Goal: Information Seeking & Learning: Learn about a topic

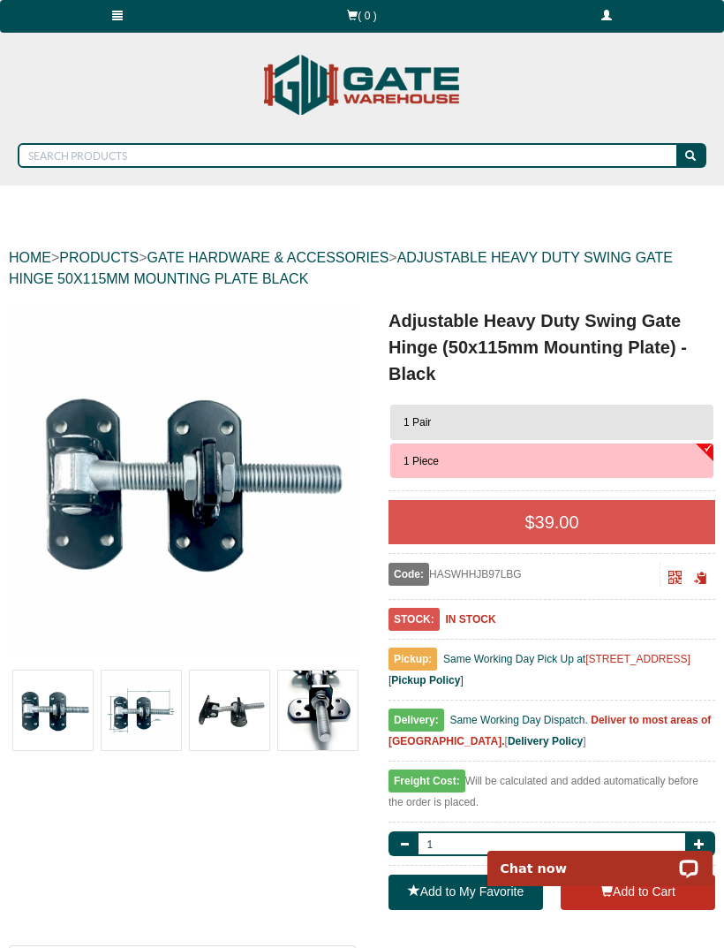
click at [115, 4] on link at bounding box center [117, 16] width 235 height 33
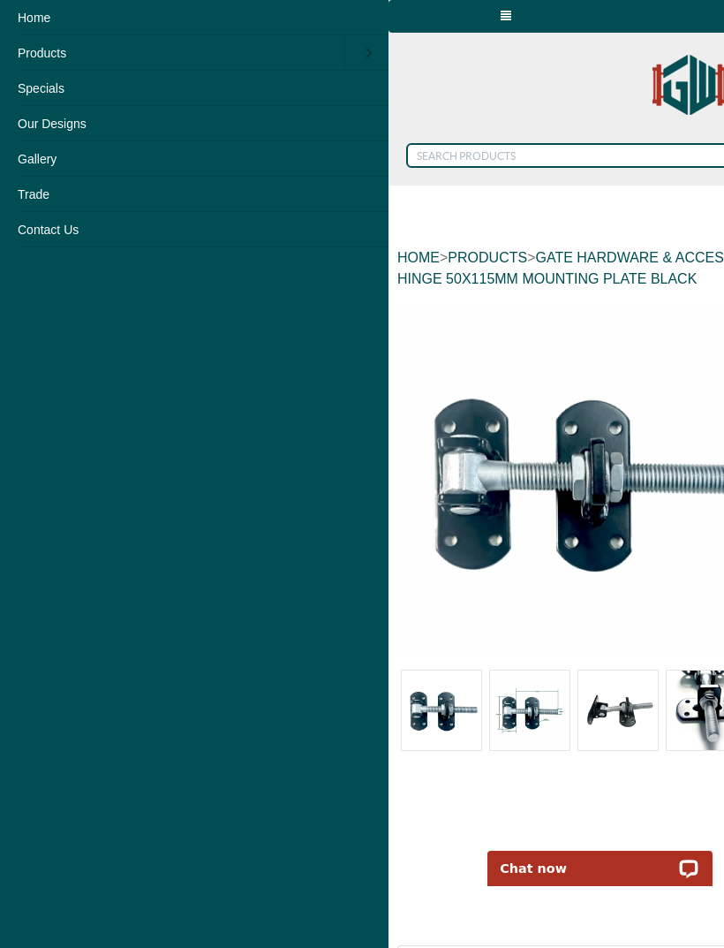
click at [35, 49] on link "Products" at bounding box center [172, 52] width 344 height 35
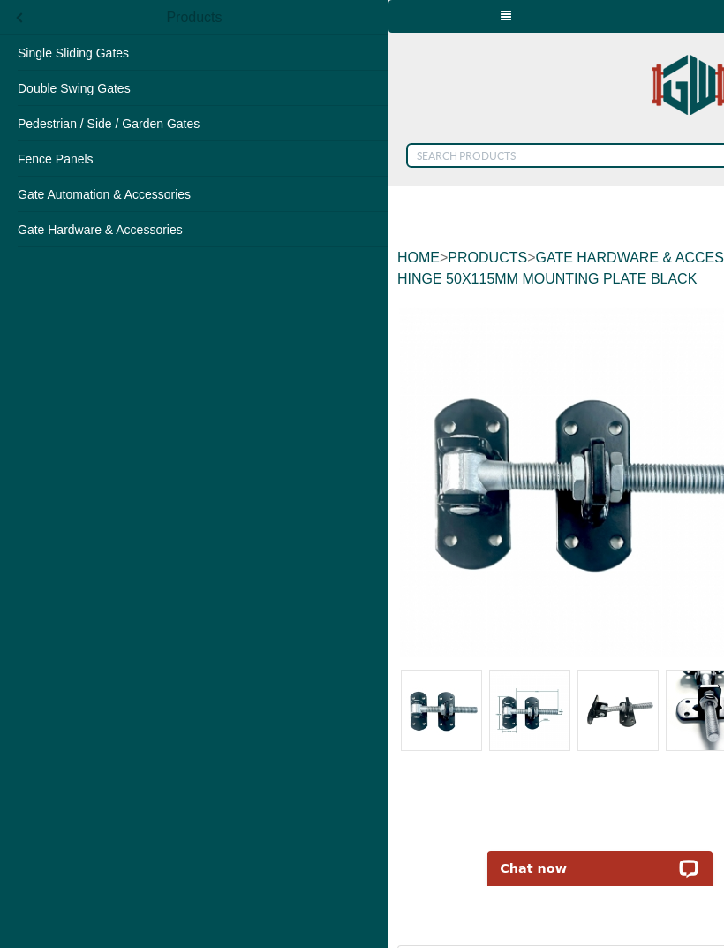
click at [50, 80] on link "Double Swing Gates" at bounding box center [194, 88] width 389 height 35
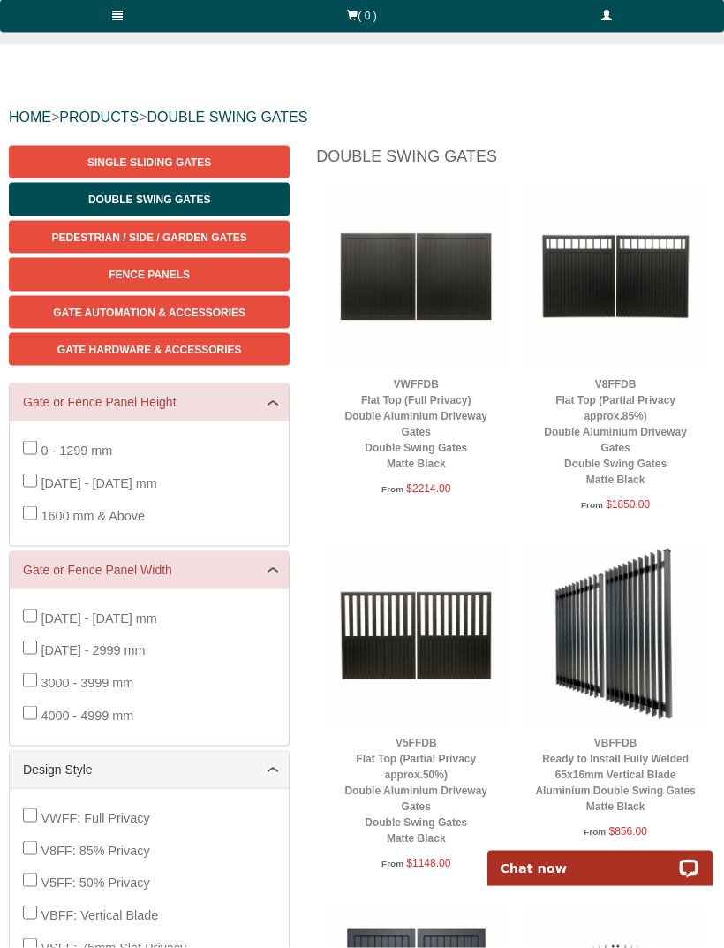
scroll to position [141, 0]
click at [398, 285] on img at bounding box center [416, 276] width 182 height 182
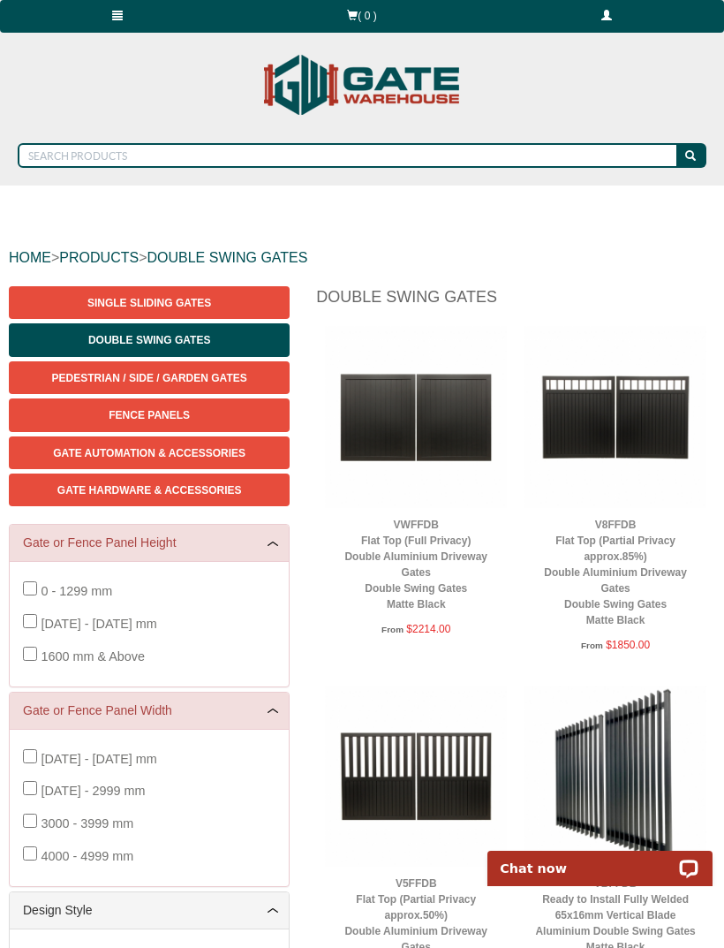
click at [117, 10] on span at bounding box center [117, 15] width 11 height 11
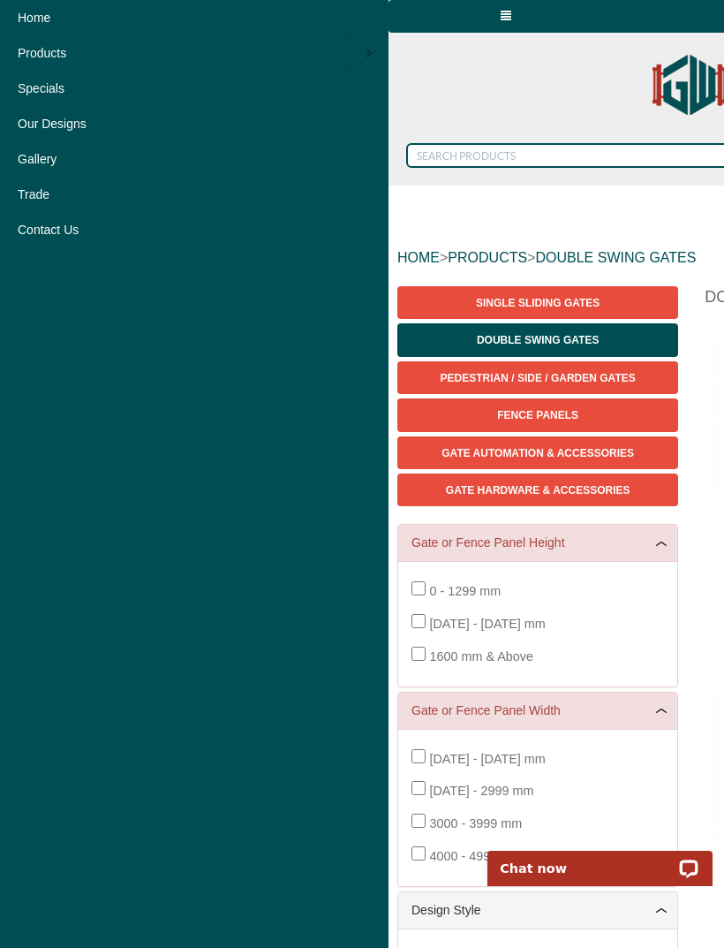
click at [29, 44] on link "Products" at bounding box center [172, 52] width 344 height 35
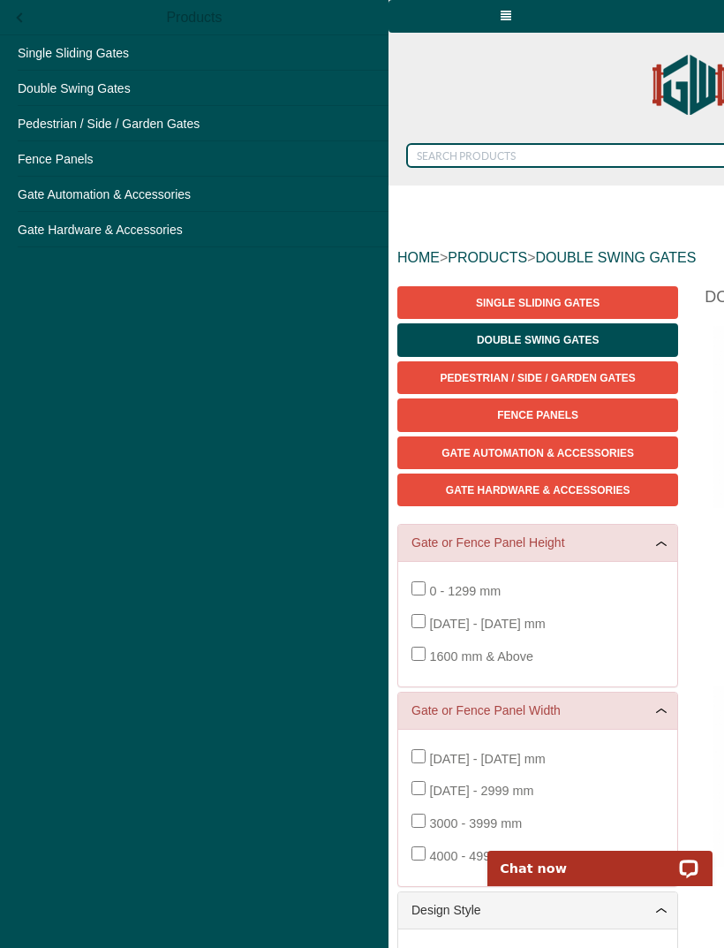
click at [49, 223] on link "Gate Hardware & Accessories" at bounding box center [194, 229] width 389 height 35
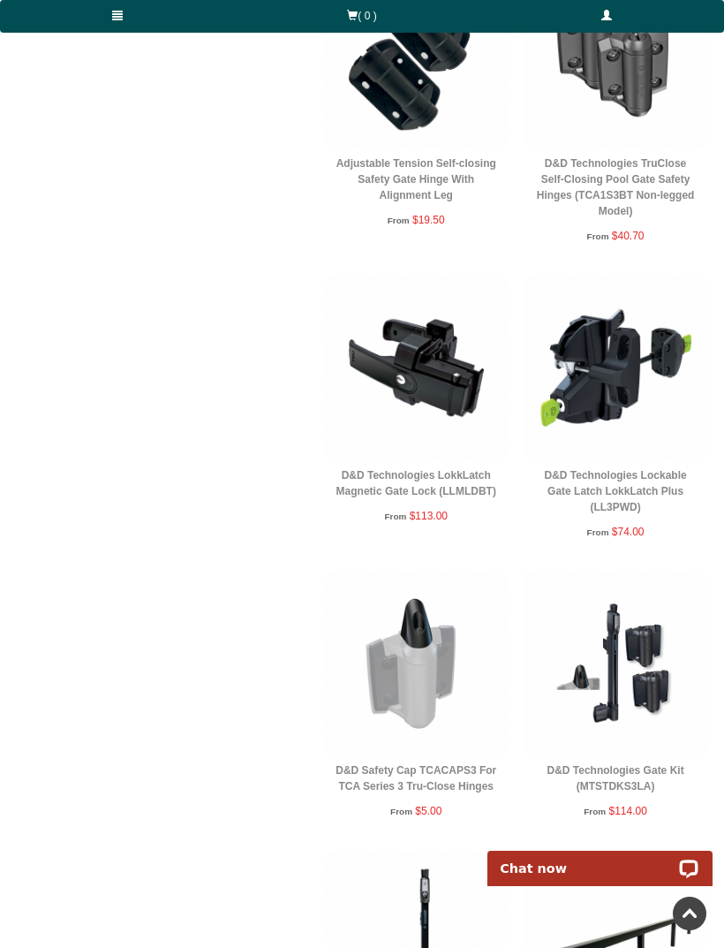
scroll to position [1283, 0]
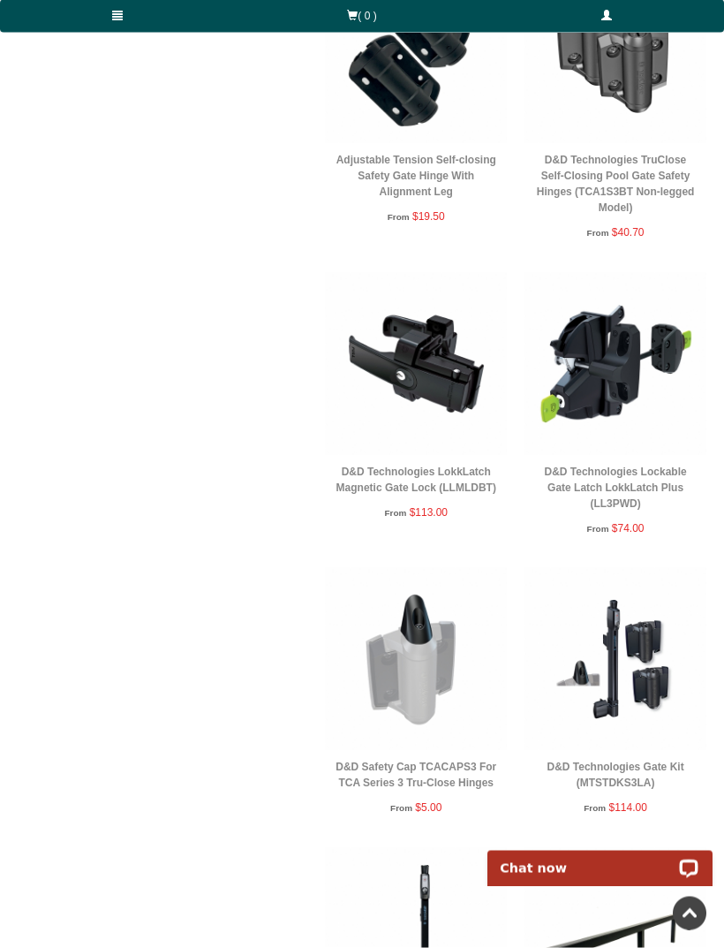
click at [632, 382] on img at bounding box center [616, 364] width 182 height 182
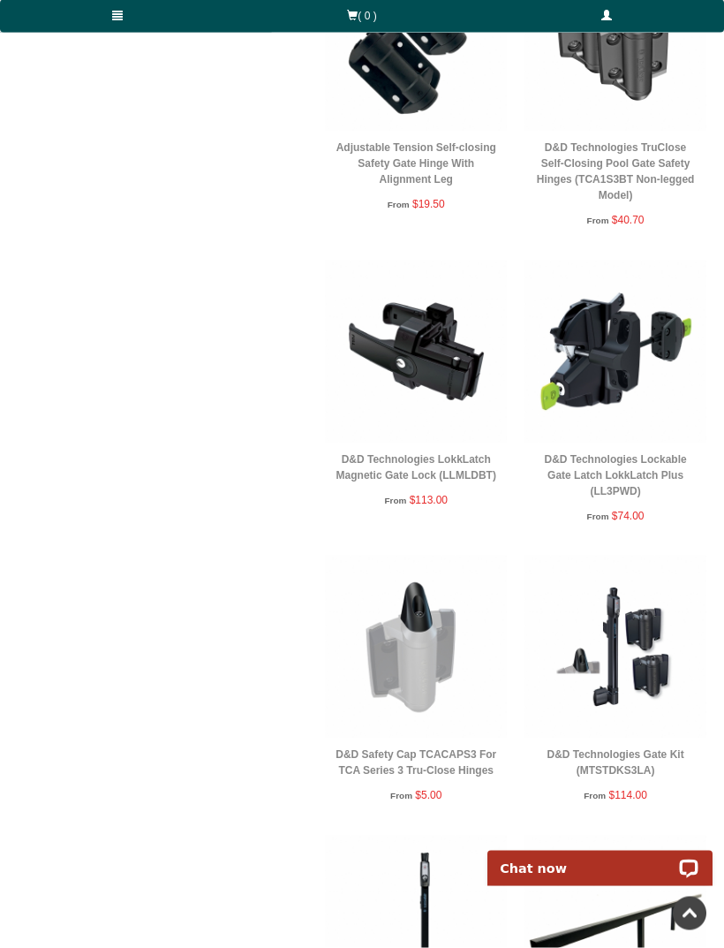
scroll to position [1290, 0]
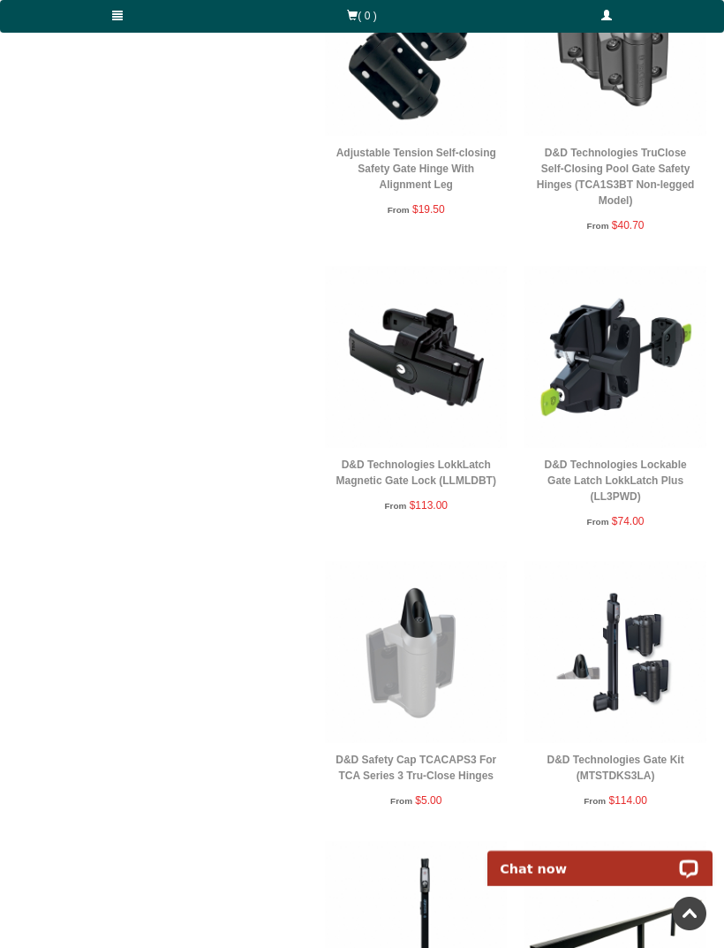
click at [645, 426] on img at bounding box center [616, 357] width 182 height 182
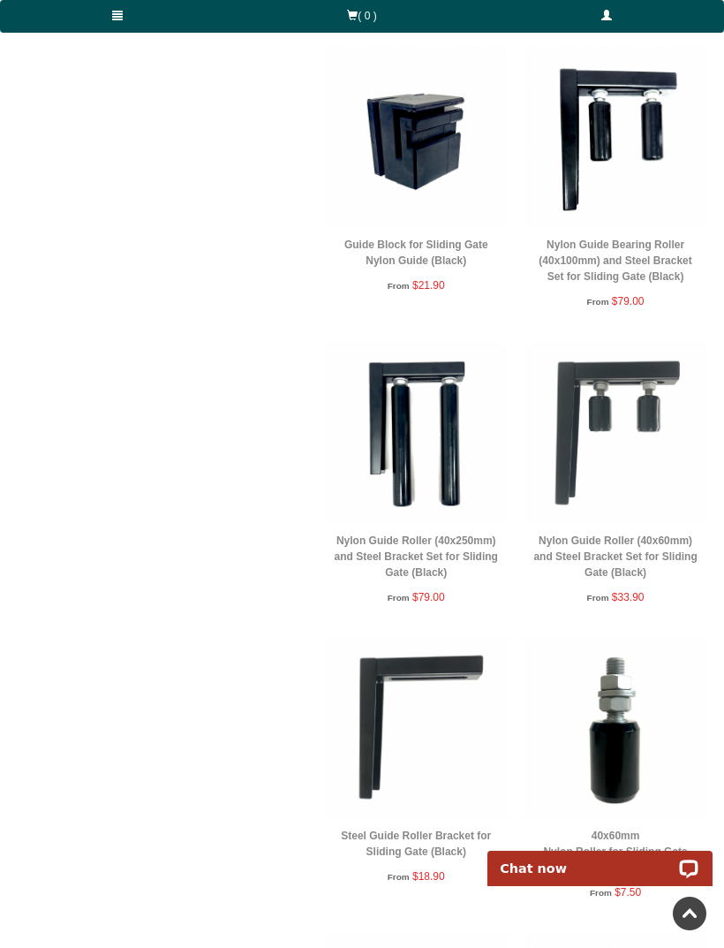
scroll to position [3590, 0]
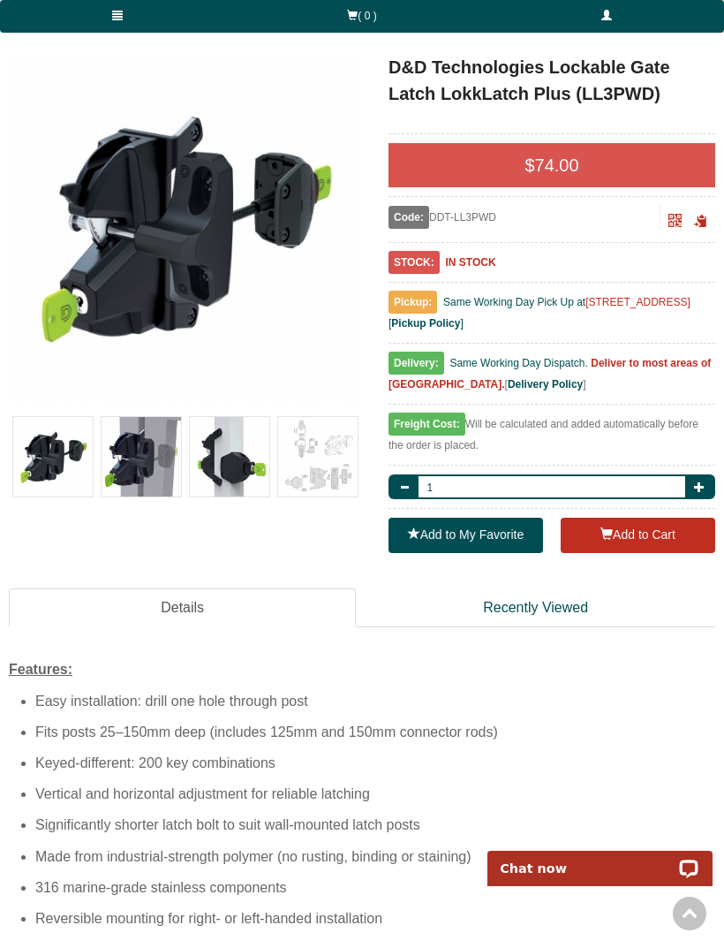
scroll to position [249, 0]
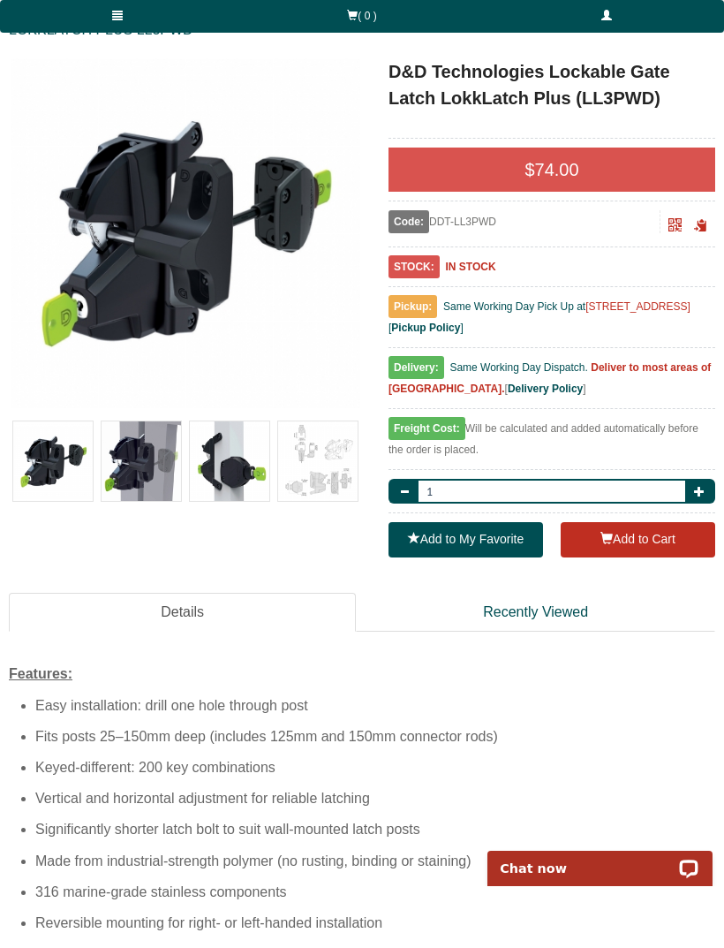
click at [229, 445] on img at bounding box center [229, 460] width 79 height 79
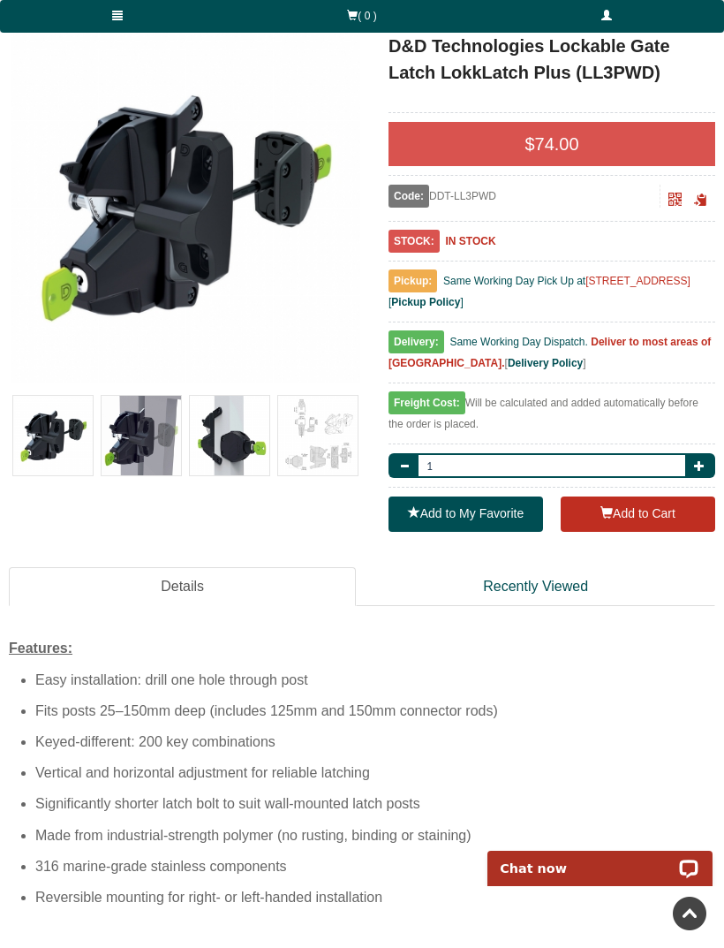
scroll to position [268, 0]
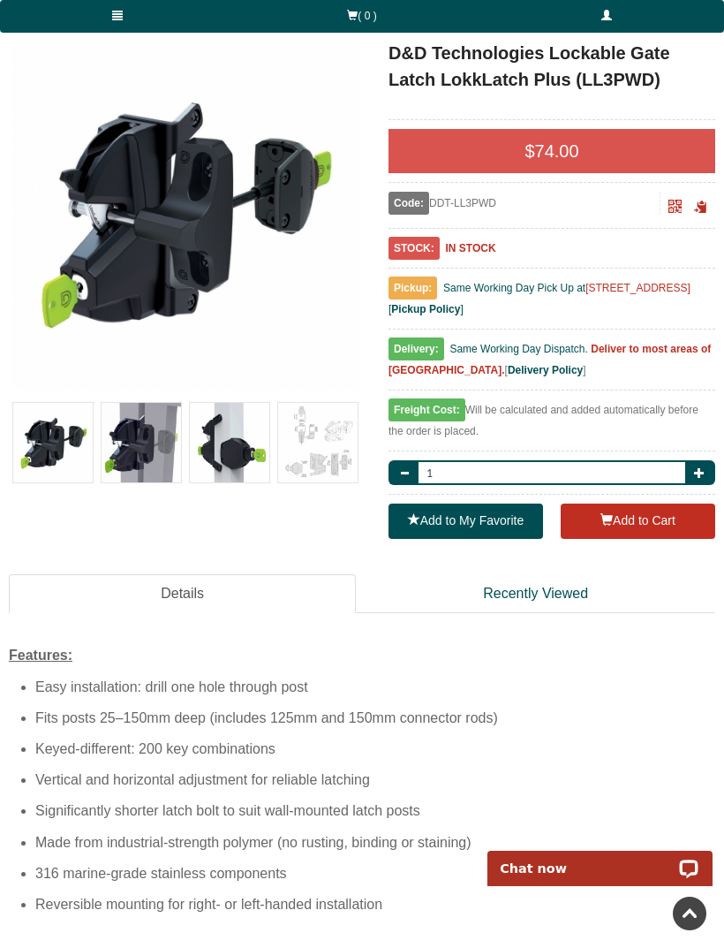
click at [138, 409] on img at bounding box center [141, 442] width 79 height 79
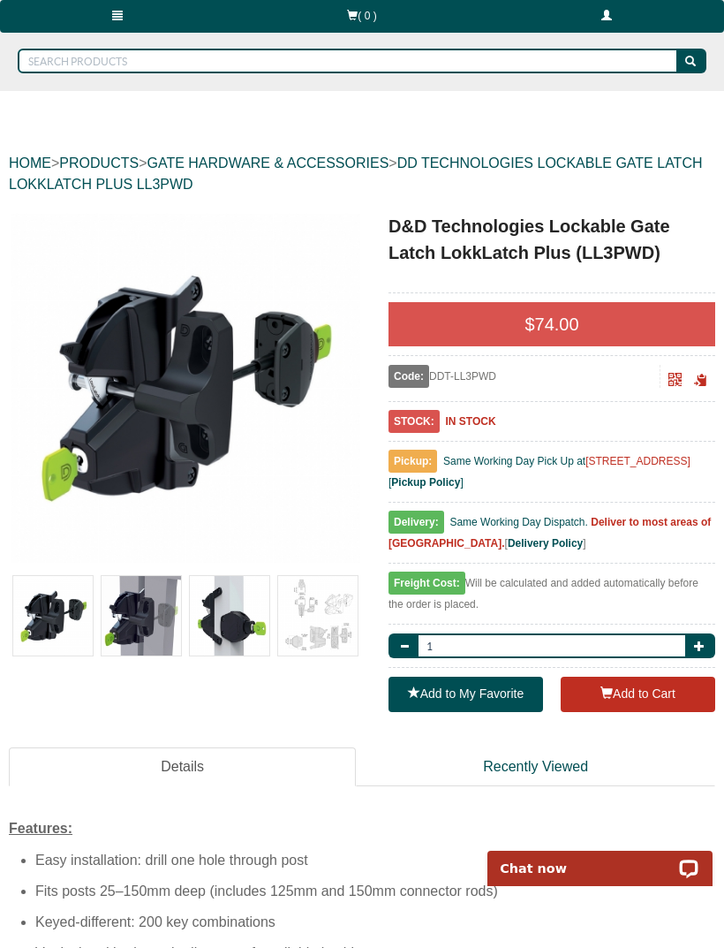
click at [247, 616] on img at bounding box center [229, 615] width 79 height 79
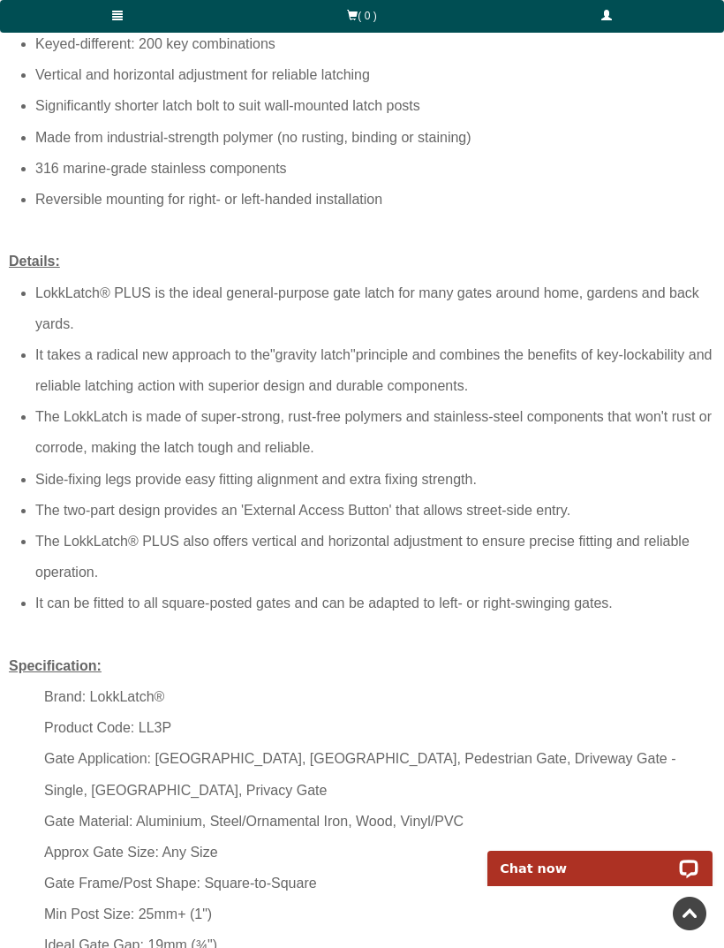
scroll to position [940, 0]
